Goal: Task Accomplishment & Management: Manage account settings

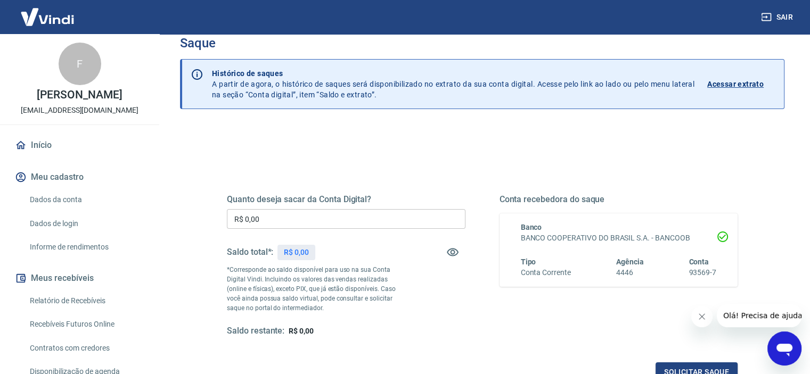
scroll to position [53, 0]
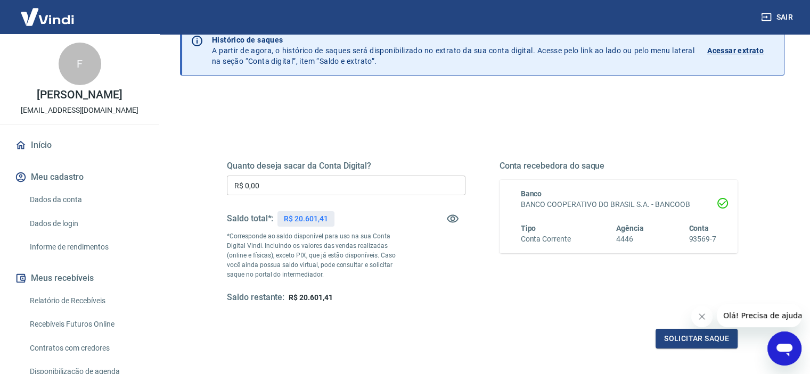
click at [317, 294] on span "R$ 20.601,41" at bounding box center [310, 297] width 44 height 9
copy span "R$ 20.601,41"
click at [402, 335] on div "Solicitar saque" at bounding box center [482, 339] width 510 height 20
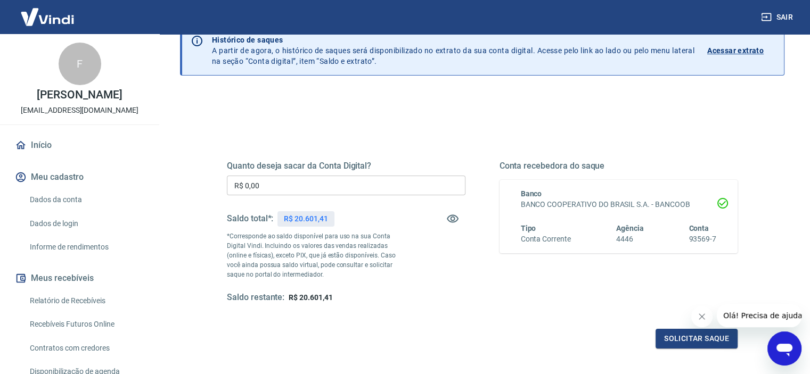
click at [402, 335] on div "Solicitar saque" at bounding box center [482, 339] width 510 height 20
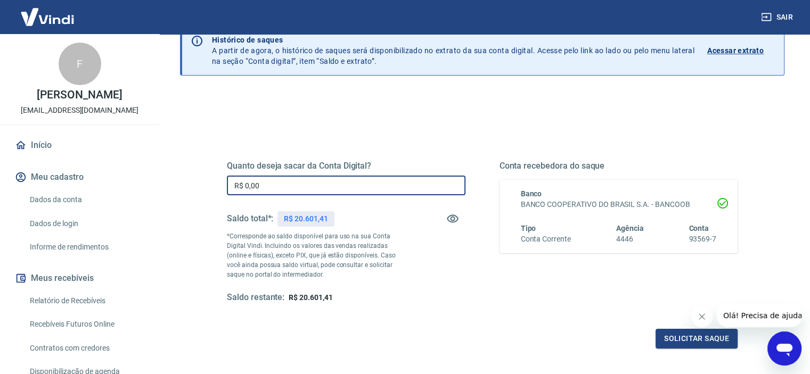
click at [325, 189] on input "R$ 0,00" at bounding box center [346, 186] width 238 height 20
type input "R$ 20.000,00"
click at [411, 329] on div "Solicitar saque" at bounding box center [482, 339] width 510 height 20
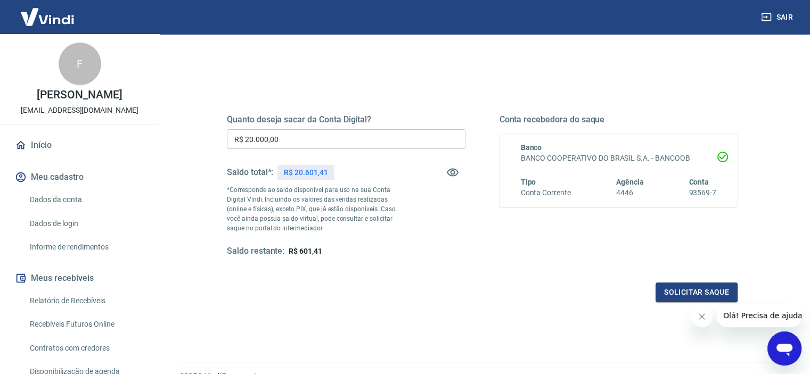
scroll to position [98, 0]
click at [703, 320] on icon "Fechar mensagem da empresa" at bounding box center [701, 316] width 9 height 9
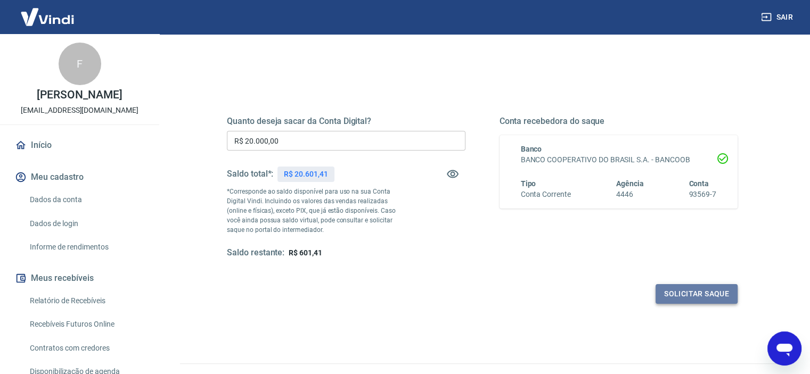
click at [679, 295] on button "Solicitar saque" at bounding box center [696, 294] width 82 height 20
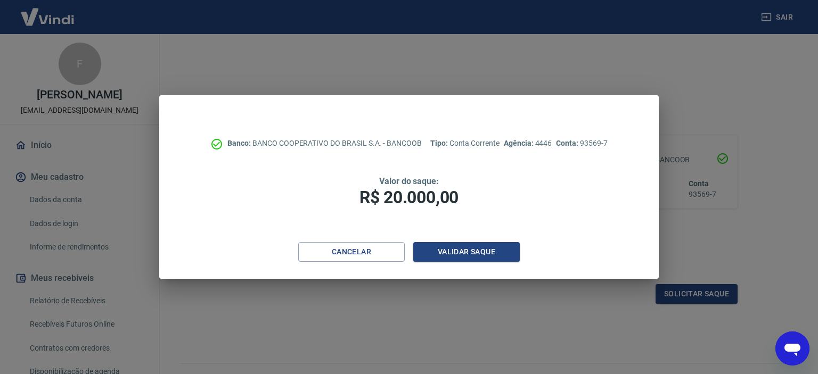
click at [695, 178] on div "Banco: BANCO COOPERATIVO DO BRASIL S.A. - BANCOOB Tipo: Conta Corrente Agência:…" at bounding box center [409, 187] width 818 height 374
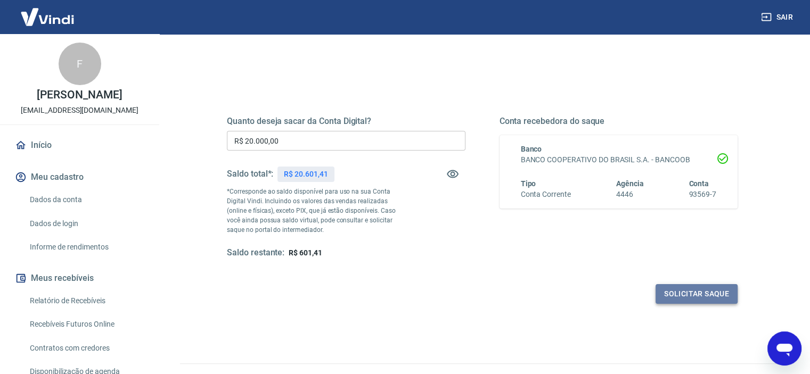
click at [691, 294] on button "Solicitar saque" at bounding box center [696, 294] width 82 height 20
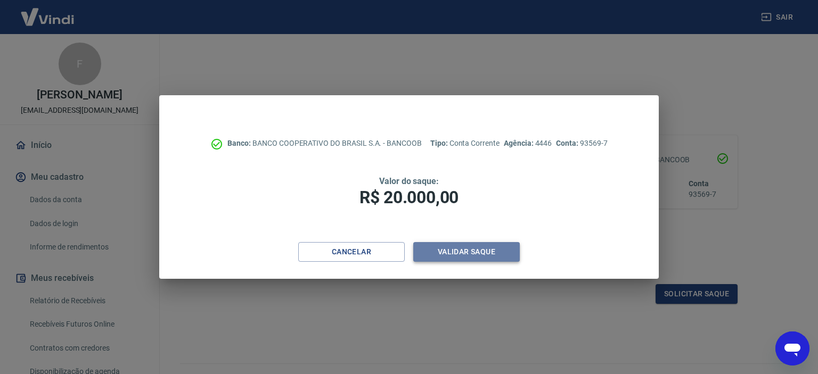
click at [486, 250] on button "Validar saque" at bounding box center [466, 252] width 106 height 20
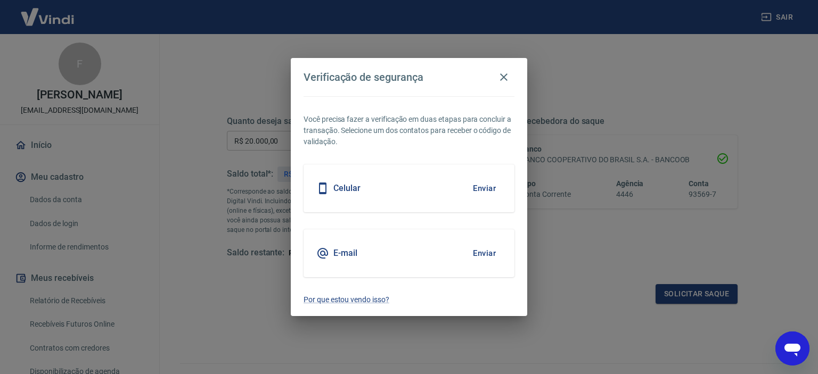
click at [475, 255] on button "Enviar" at bounding box center [484, 253] width 35 height 22
click at [479, 253] on body "Sair F FERNANDO JASSON FERREIRA DA SILVA financeiro@supplypack.com.br Início Me…" at bounding box center [409, 89] width 818 height 374
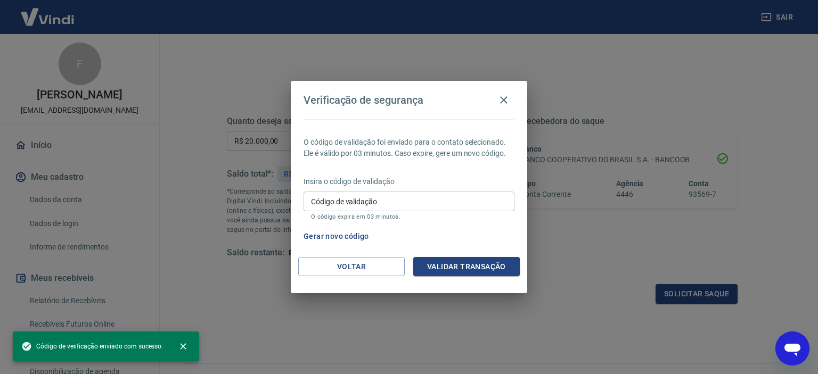
click at [395, 197] on input "Código de validação" at bounding box center [408, 202] width 211 height 20
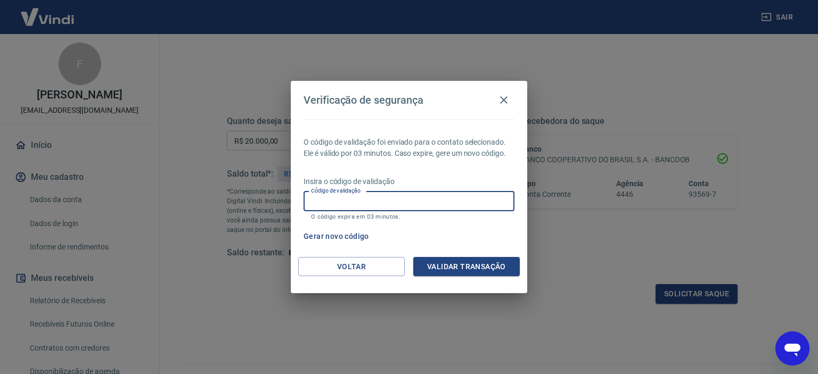
click at [368, 203] on input "Código de validação" at bounding box center [408, 202] width 211 height 20
type input "427617"
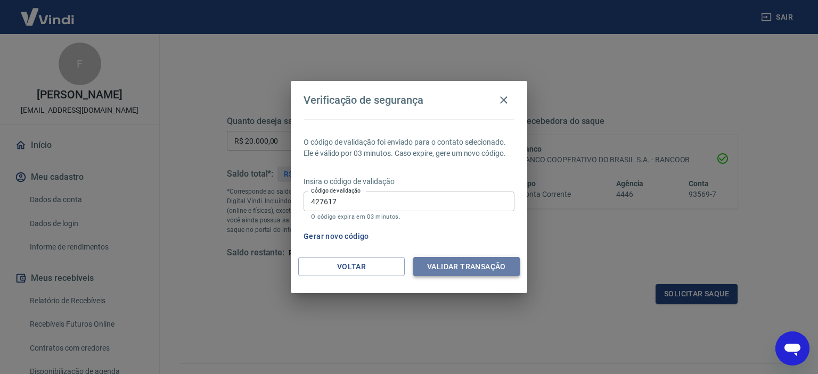
click at [465, 269] on button "Validar transação" at bounding box center [466, 267] width 106 height 20
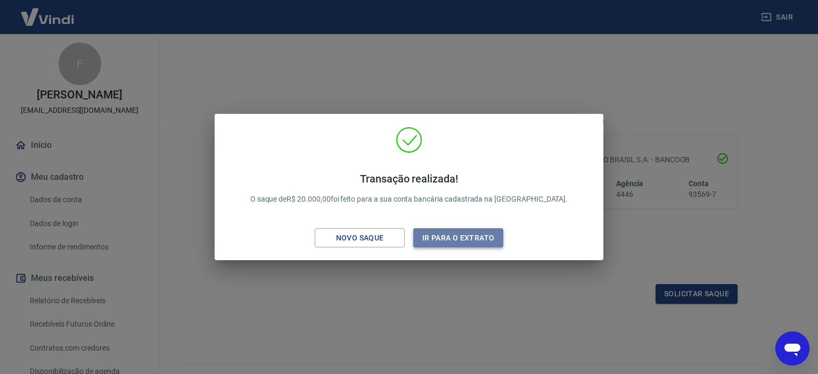
click at [485, 238] on button "Ir para o extrato" at bounding box center [458, 238] width 90 height 20
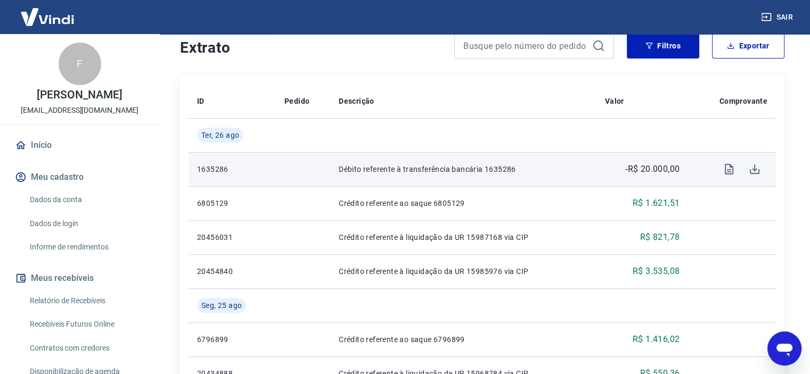
scroll to position [213, 0]
click at [730, 167] on icon "Visualizar" at bounding box center [728, 169] width 9 height 11
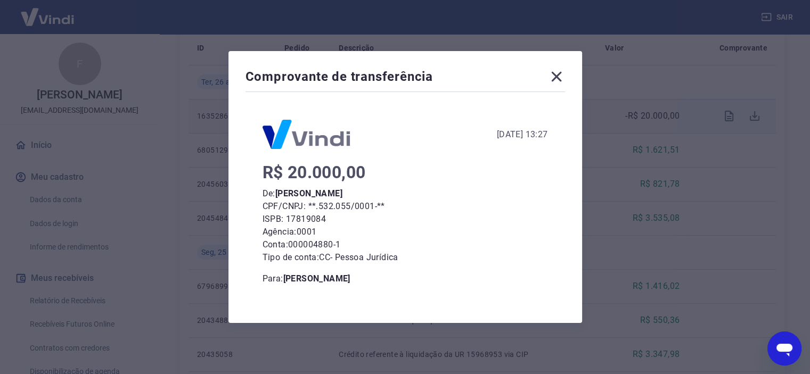
scroll to position [266, 0]
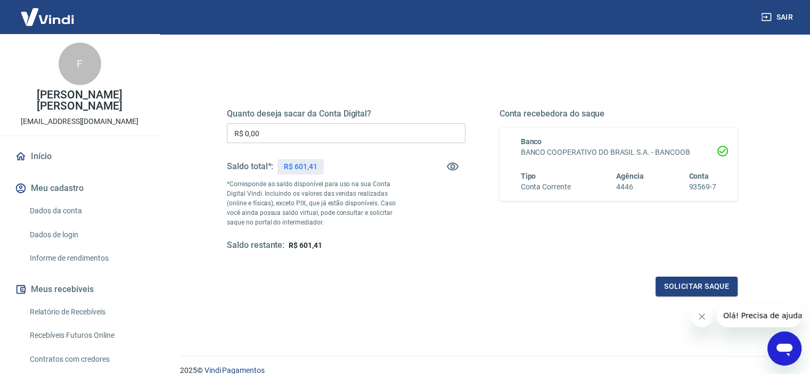
scroll to position [106, 0]
